Goal: Transaction & Acquisition: Purchase product/service

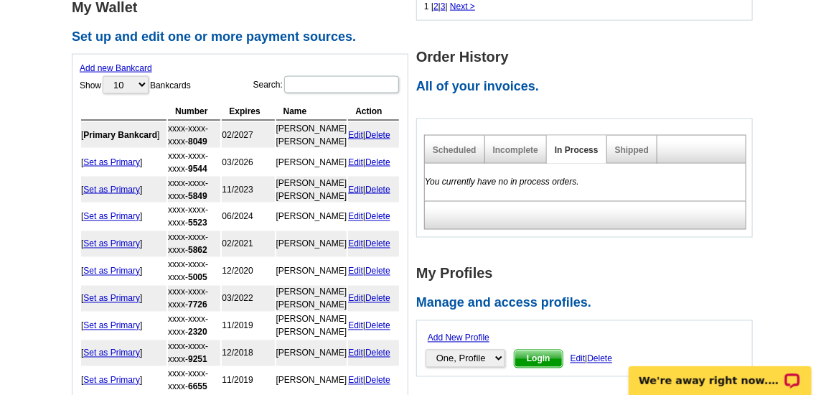
scroll to position [718, 0]
click at [463, 144] on link "Scheduled" at bounding box center [455, 149] width 44 height 10
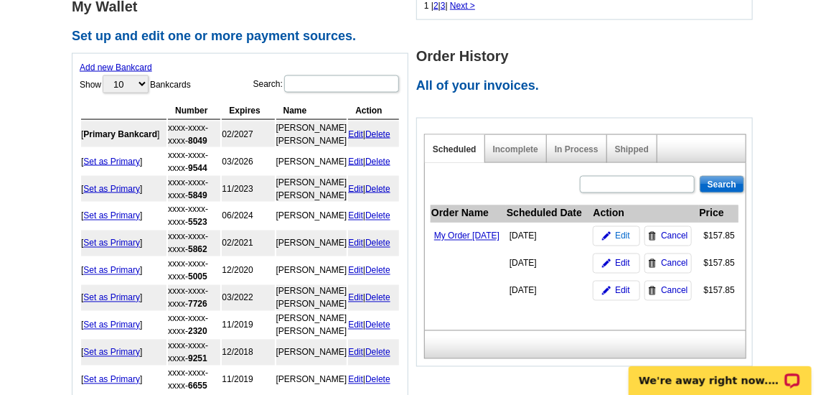
click at [605, 236] on img at bounding box center [606, 236] width 9 height 9
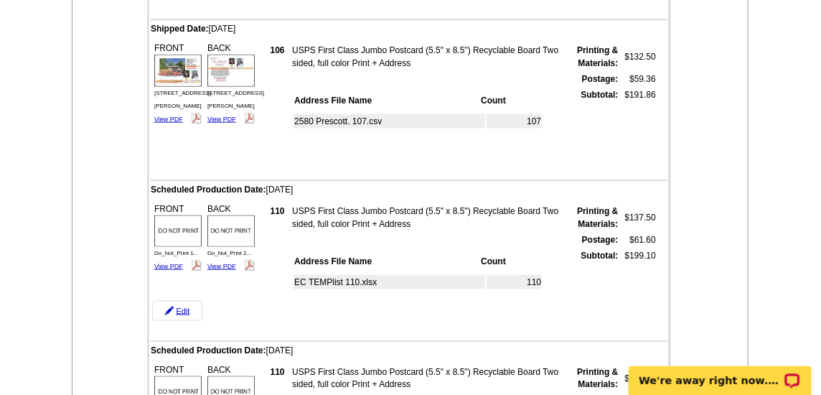
scroll to position [558, 0]
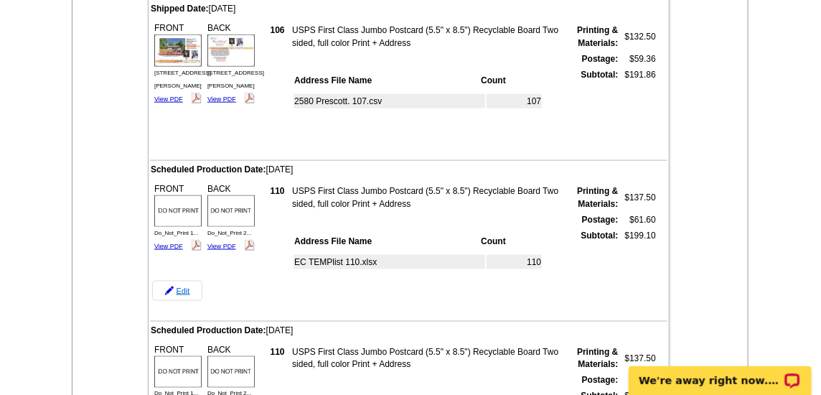
click at [176, 287] on link "Edit" at bounding box center [177, 291] width 50 height 20
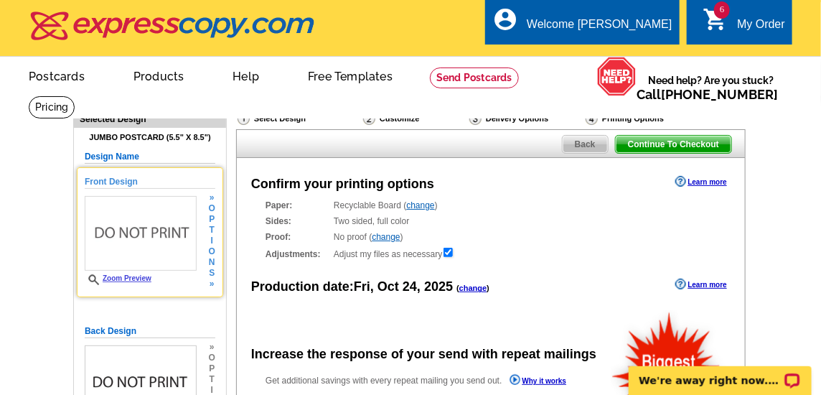
radio input "false"
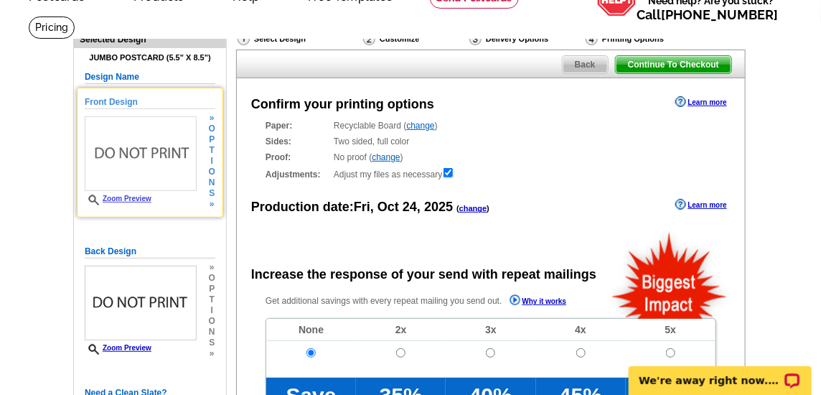
scroll to position [159, 0]
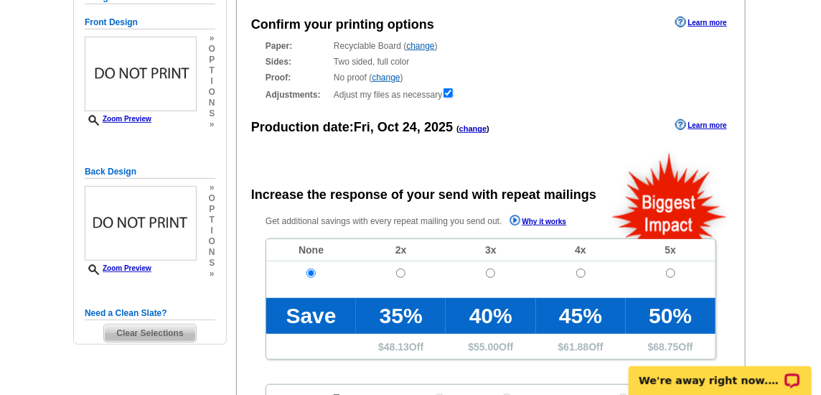
click at [155, 327] on span "Clear Selections" at bounding box center [149, 333] width 91 height 17
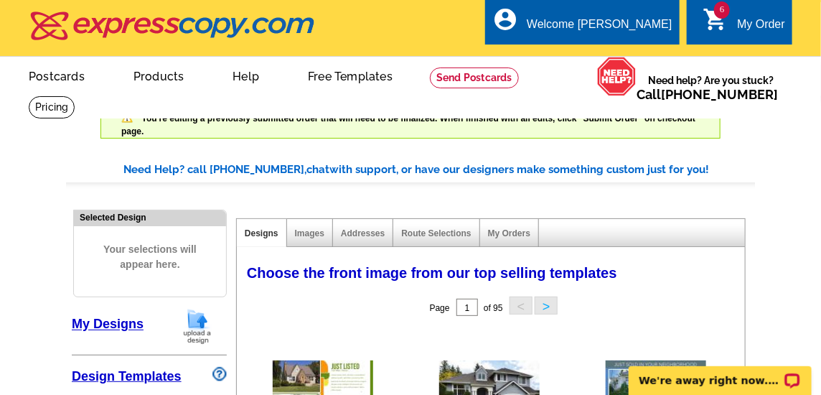
select select "785"
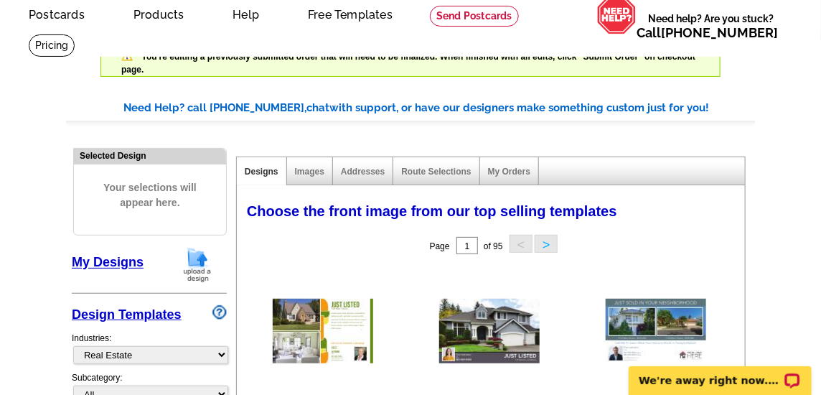
scroll to position [80, 0]
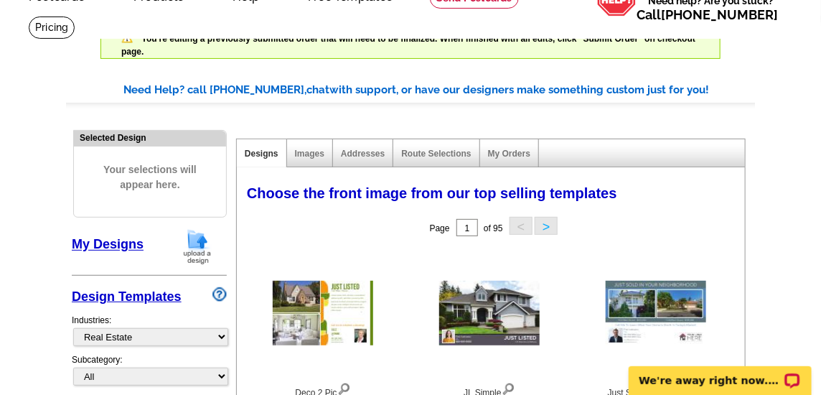
click at [196, 243] on img at bounding box center [197, 246] width 37 height 37
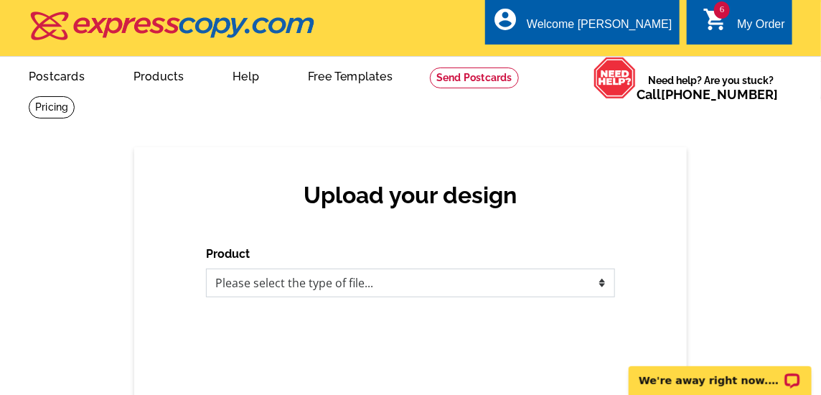
click at [286, 279] on select "Please select the type of file... Postcards Business Cards Letters and flyers G…" at bounding box center [410, 283] width 409 height 29
select select "1"
click at [206, 269] on select "Please select the type of file... Postcards Business Cards Letters and flyers G…" at bounding box center [410, 283] width 409 height 29
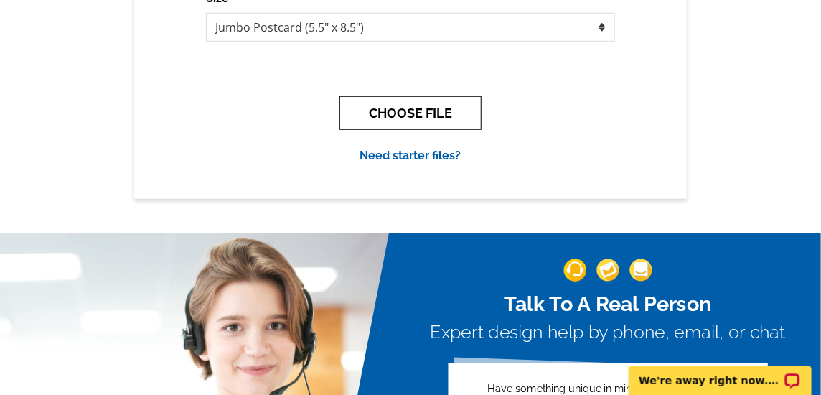
click at [393, 115] on button "CHOOSE FILE" at bounding box center [411, 113] width 142 height 34
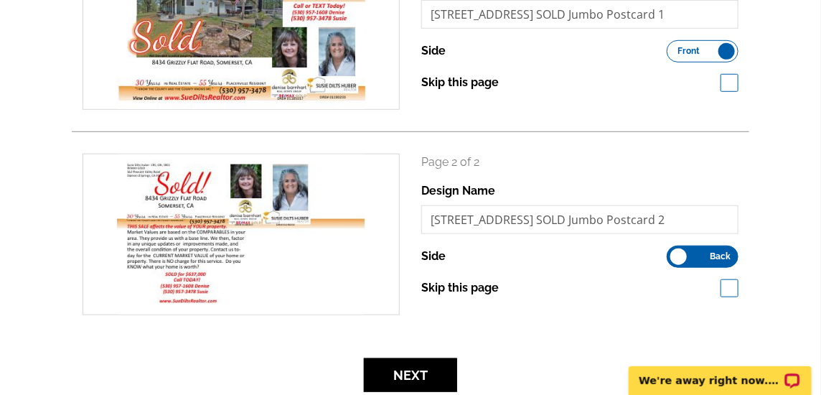
scroll to position [319, 0]
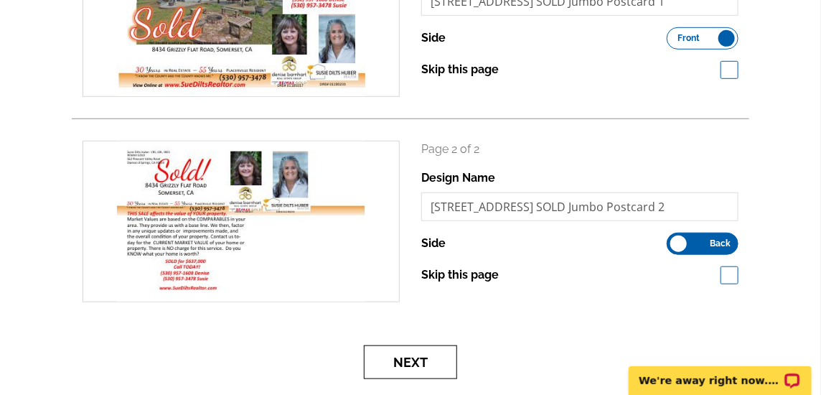
click at [397, 358] on button "Next" at bounding box center [410, 362] width 93 height 34
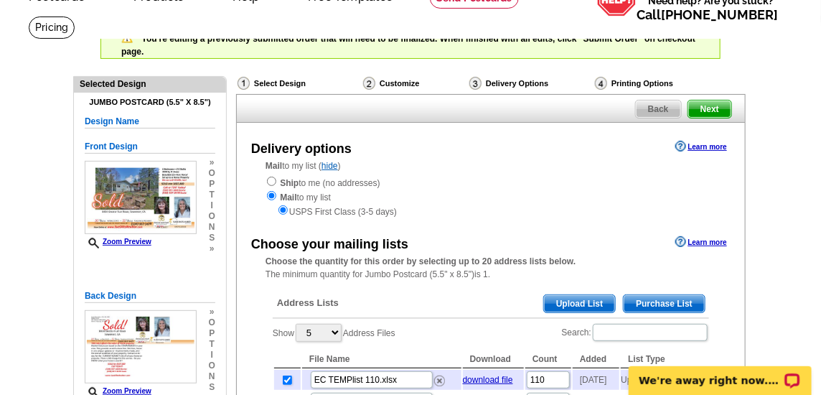
scroll to position [159, 0]
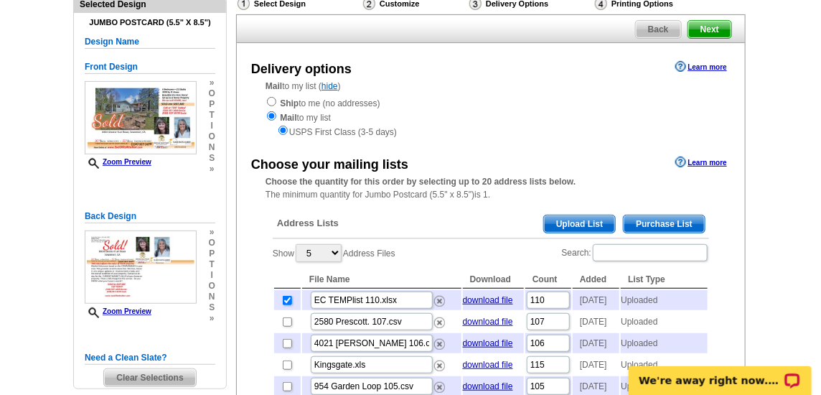
click at [287, 299] on input "checkbox" at bounding box center [287, 300] width 9 height 9
checkbox input "false"
click at [337, 251] on select "5 10 25 50 100" at bounding box center [319, 253] width 46 height 18
select select "25"
click at [298, 244] on select "5 10 25 50 100" at bounding box center [319, 253] width 46 height 18
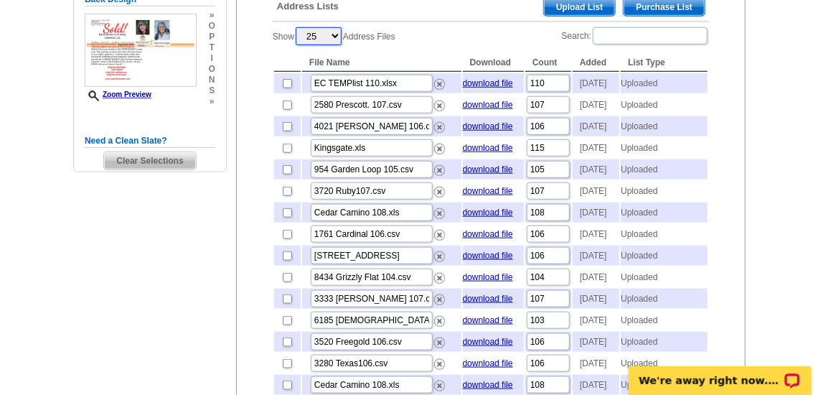
scroll to position [398, 0]
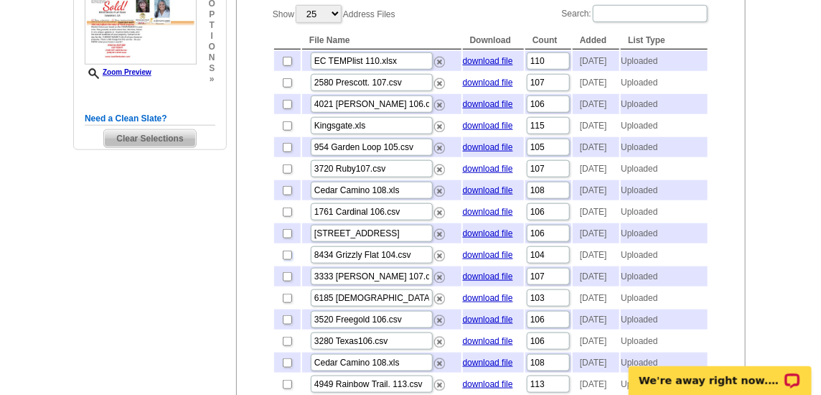
click at [284, 260] on input "checkbox" at bounding box center [287, 255] width 9 height 9
checkbox input "true"
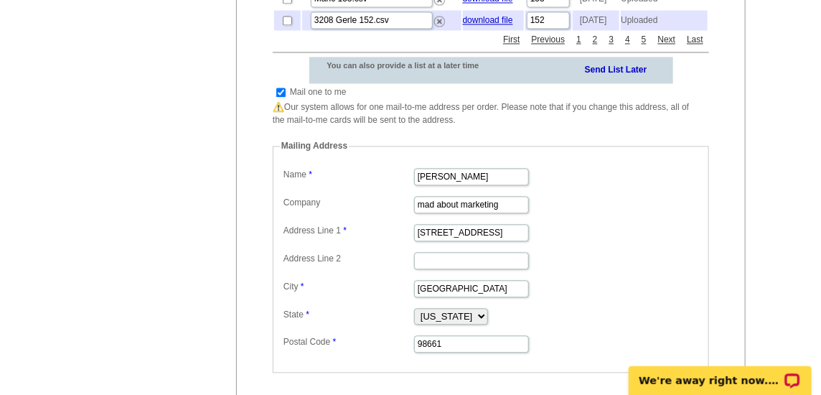
scroll to position [957, 0]
click at [281, 96] on input "checkbox" at bounding box center [280, 91] width 9 height 9
checkbox input "false"
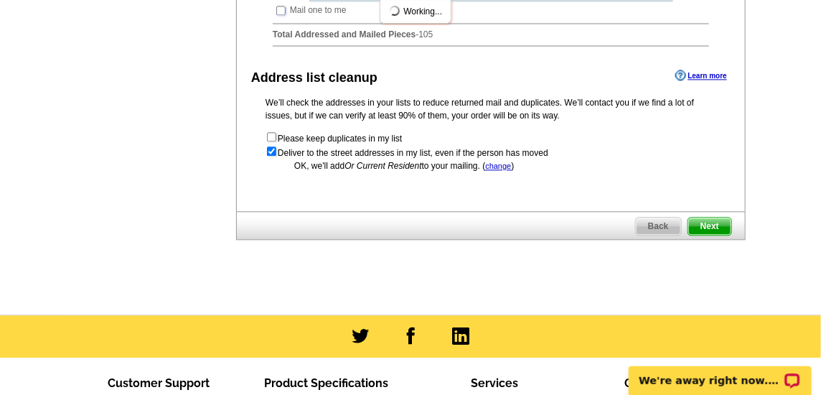
scroll to position [1116, 0]
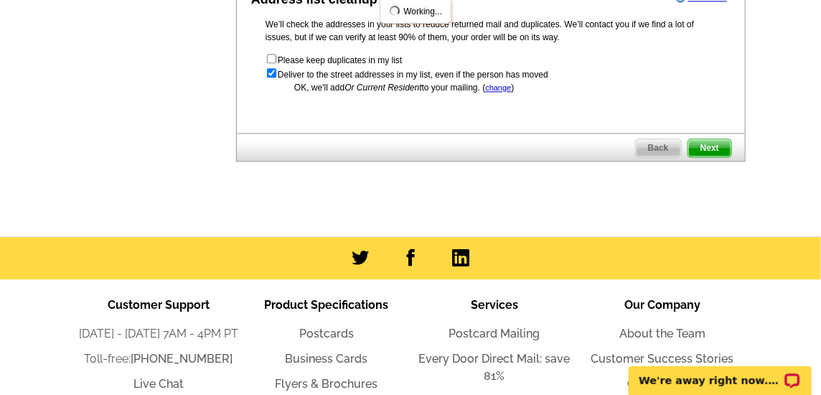
click at [712, 157] on span "Next" at bounding box center [710, 147] width 43 height 17
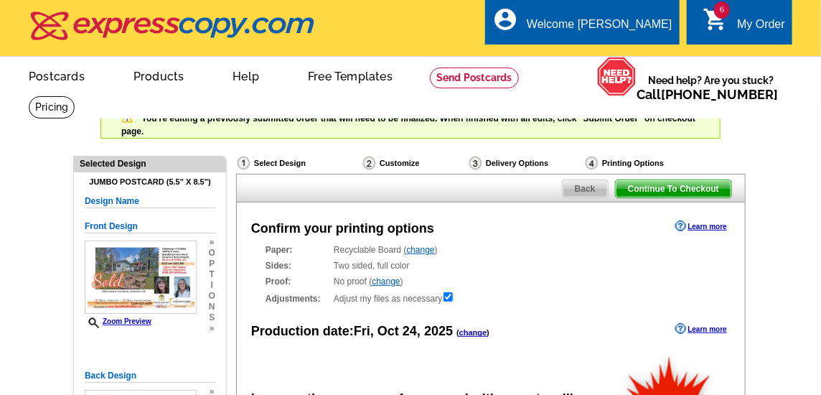
radio input "false"
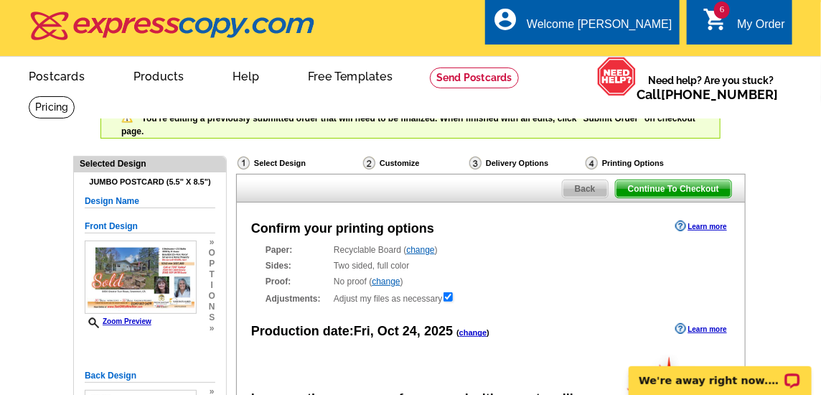
click at [479, 335] on link "change" at bounding box center [474, 332] width 28 height 9
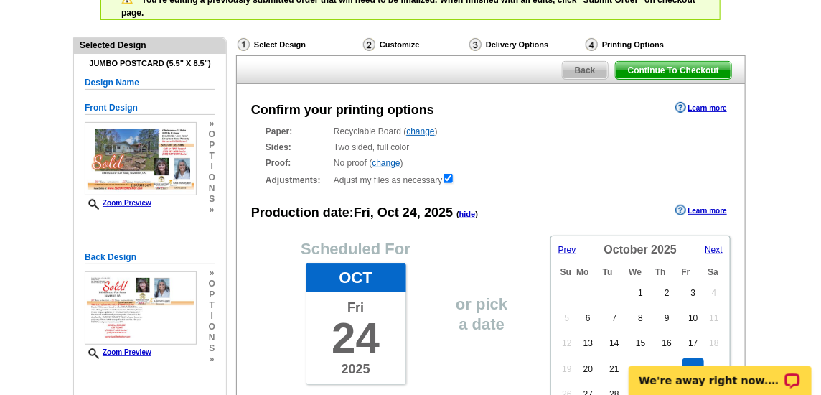
scroll to position [159, 0]
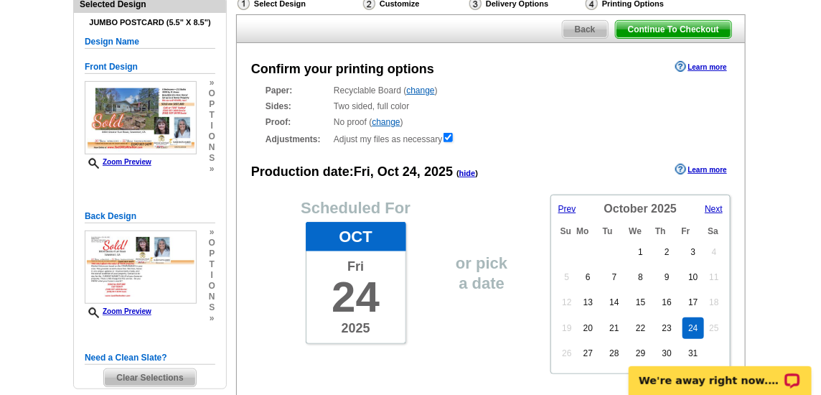
click at [574, 207] on span "Prev" at bounding box center [568, 209] width 18 height 10
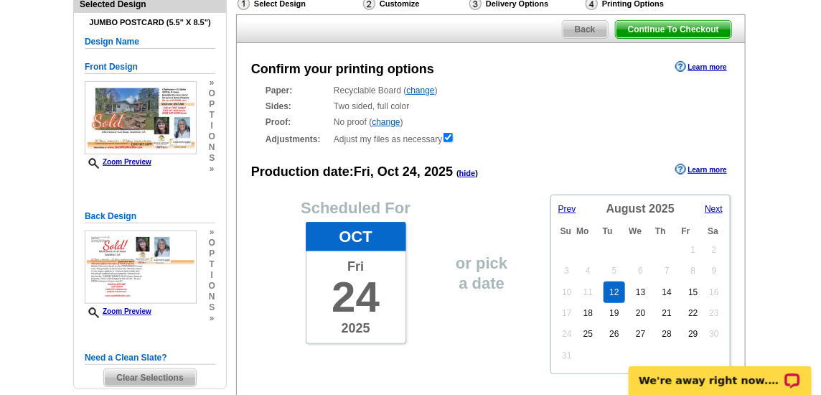
click at [612, 288] on link "12" at bounding box center [614, 292] width 21 height 22
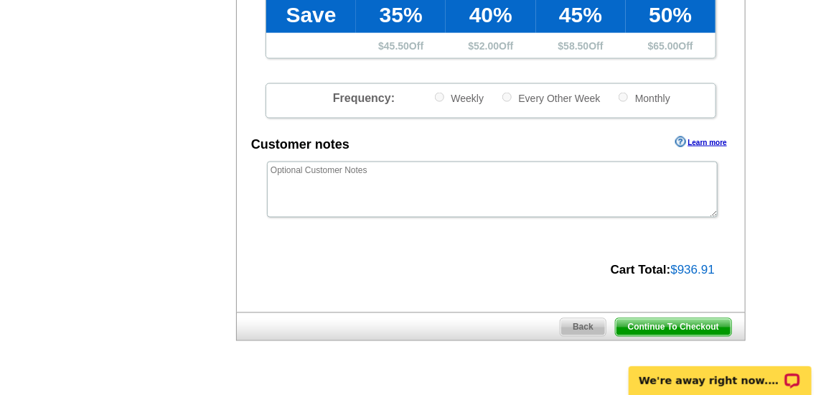
scroll to position [718, 0]
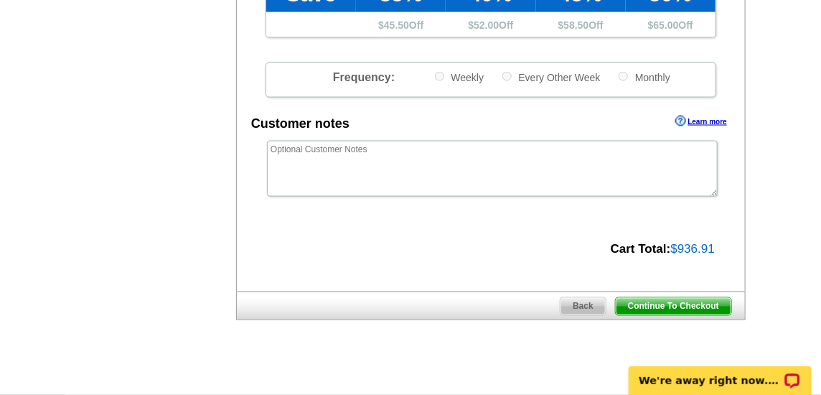
click at [632, 301] on span "Continue To Checkout" at bounding box center [674, 306] width 116 height 17
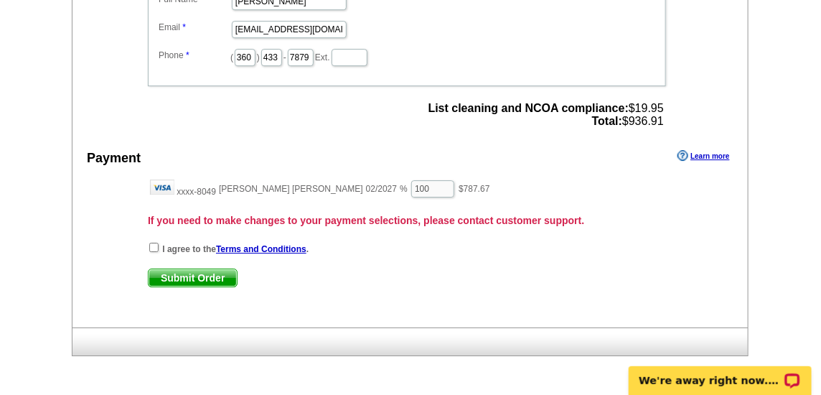
scroll to position [1595, 0]
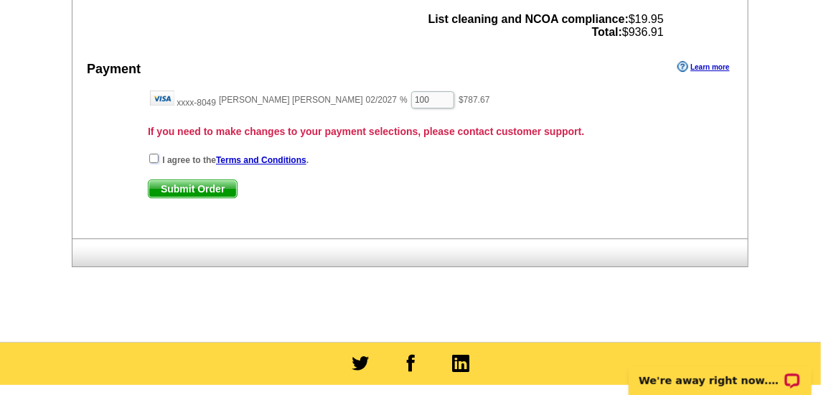
click at [151, 154] on input "checkbox" at bounding box center [153, 158] width 9 height 9
checkbox input "true"
click at [181, 180] on span "Submit Order" at bounding box center [193, 188] width 88 height 17
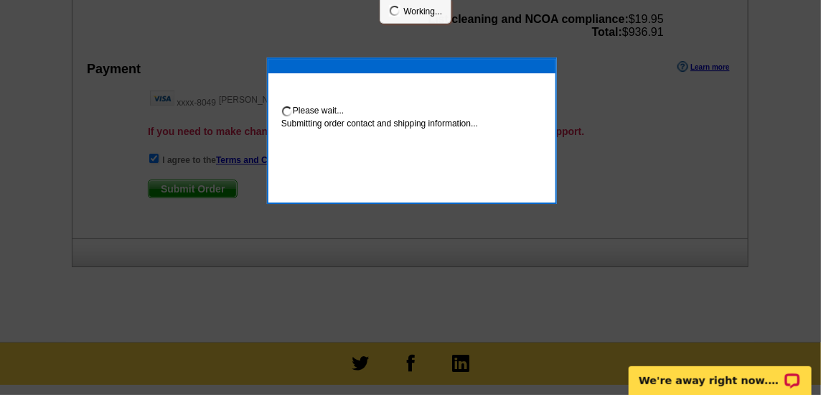
scroll to position [1668, 0]
